Goal: Use online tool/utility

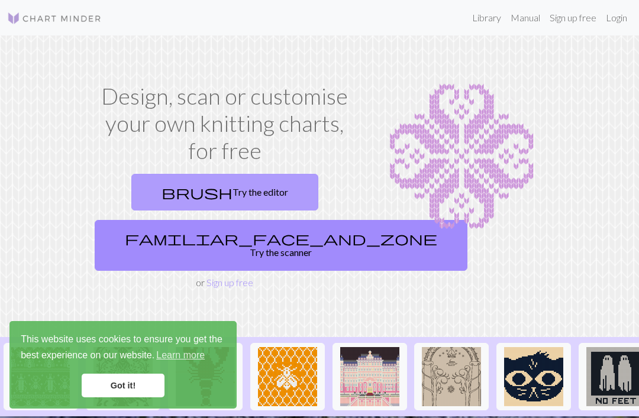
click at [223, 190] on link "brush Try the editor" at bounding box center [224, 192] width 187 height 37
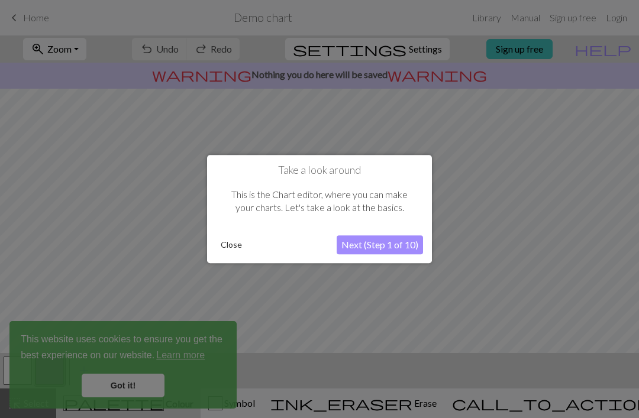
click at [369, 245] on button "Next (Step 1 of 10)" at bounding box center [380, 245] width 86 height 19
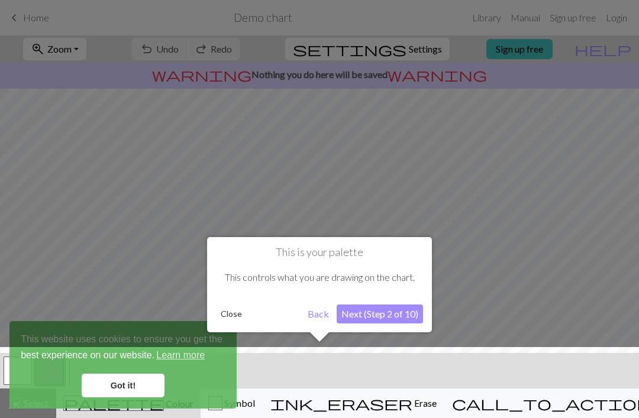
click at [96, 394] on div at bounding box center [319, 385] width 651 height 77
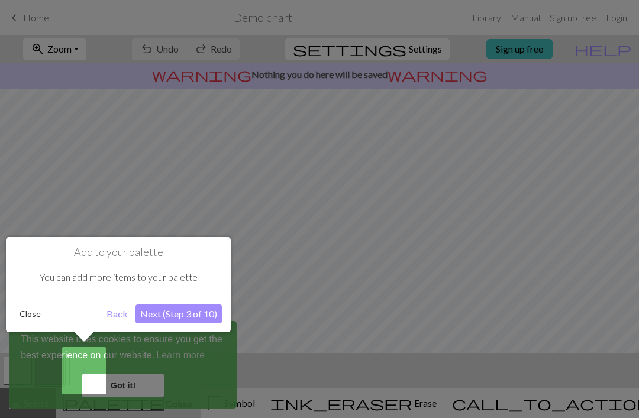
click at [112, 316] on button "Back" at bounding box center [117, 314] width 31 height 19
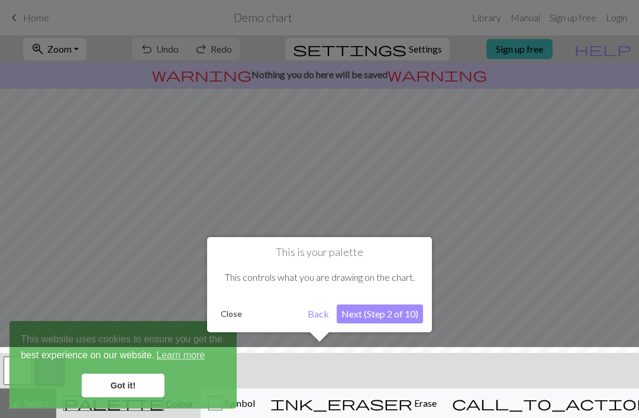
click at [344, 316] on button "Next (Step 2 of 10)" at bounding box center [380, 314] width 86 height 19
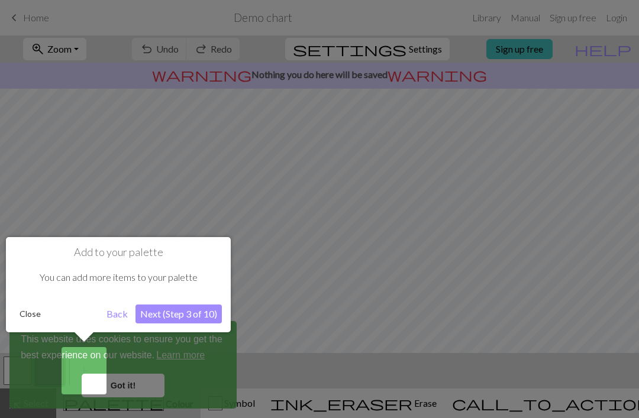
click at [175, 317] on button "Next (Step 3 of 10)" at bounding box center [179, 314] width 86 height 19
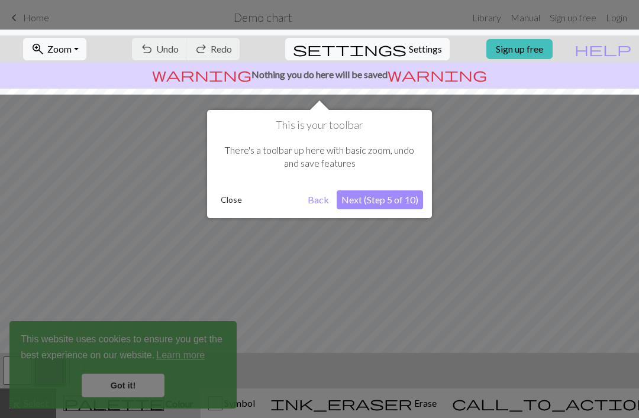
click at [175, 317] on html "This website uses cookies to ensure you get the best experience on our website.…" at bounding box center [319, 209] width 639 height 418
click at [175, 317] on div at bounding box center [319, 209] width 639 height 418
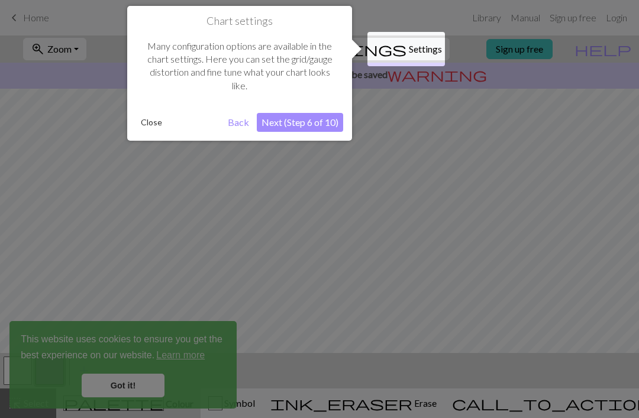
click at [175, 317] on div at bounding box center [319, 209] width 639 height 418
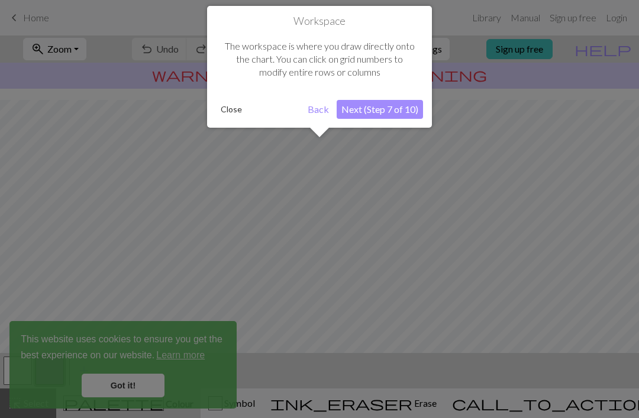
scroll to position [71, 0]
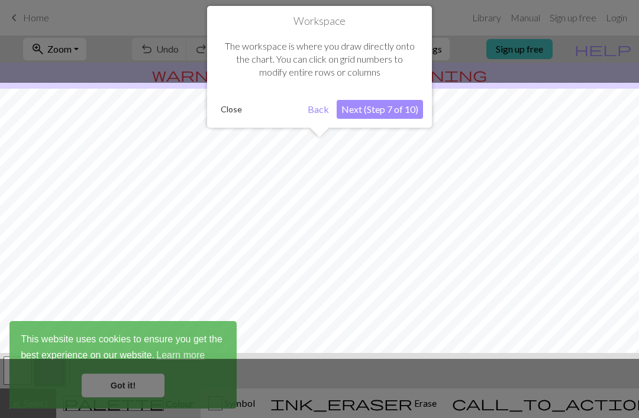
click at [175, 317] on div at bounding box center [319, 221] width 651 height 276
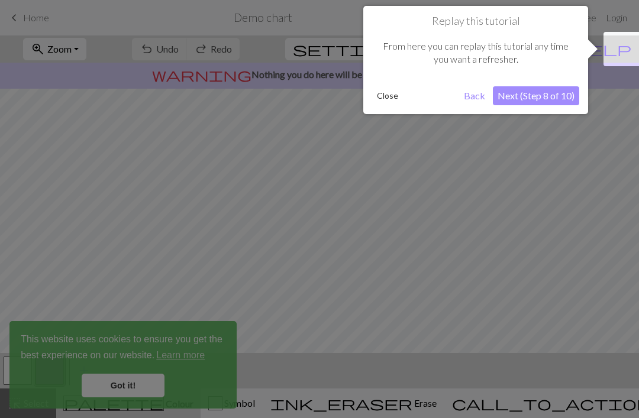
click at [175, 317] on div at bounding box center [319, 209] width 639 height 418
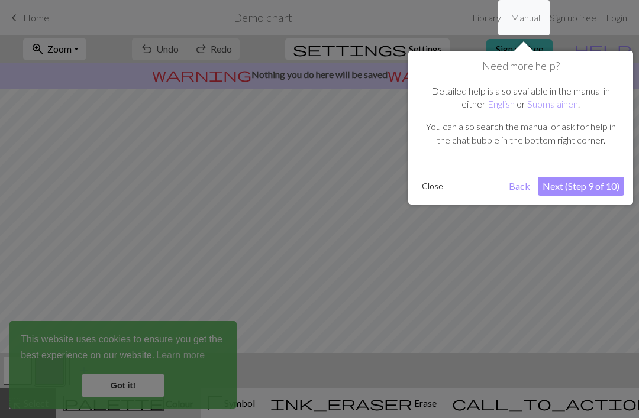
click at [175, 317] on div at bounding box center [319, 209] width 639 height 418
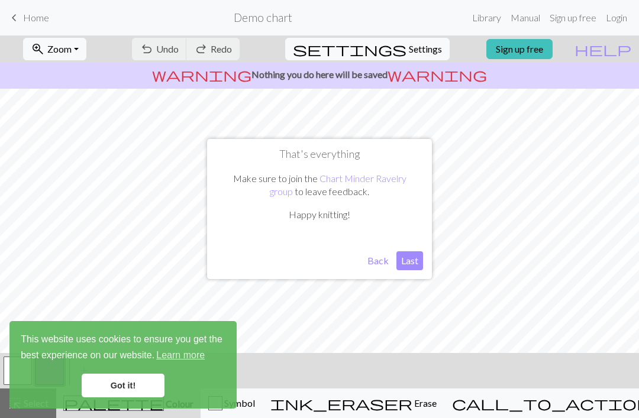
click at [414, 262] on button "Last" at bounding box center [410, 261] width 27 height 19
click at [112, 392] on link "Got it!" at bounding box center [123, 386] width 83 height 24
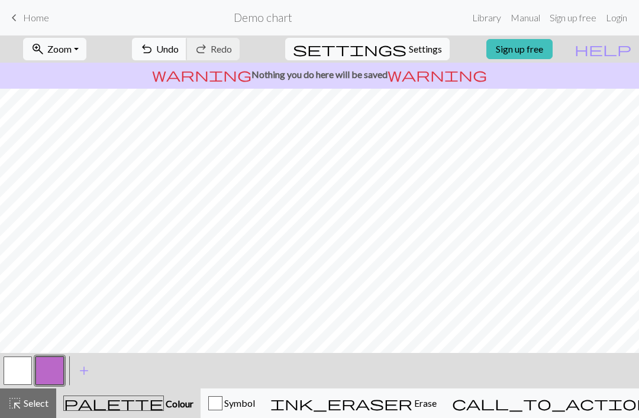
click at [179, 53] on span "Undo" at bounding box center [167, 48] width 22 height 11
click at [417, 50] on span "Settings" at bounding box center [425, 49] width 33 height 14
select select "aran"
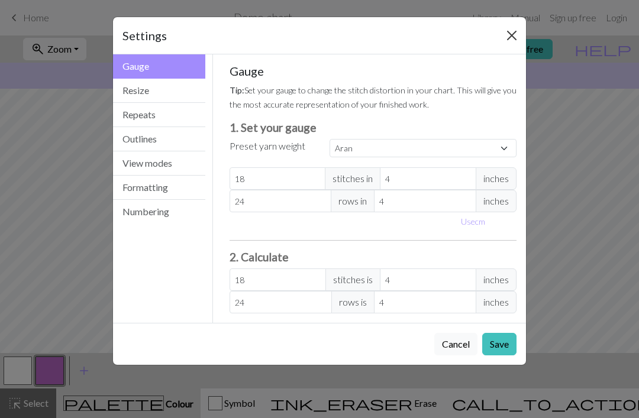
click at [513, 38] on button "Close" at bounding box center [511, 35] width 19 height 19
